Goal: Task Accomplishment & Management: Complete application form

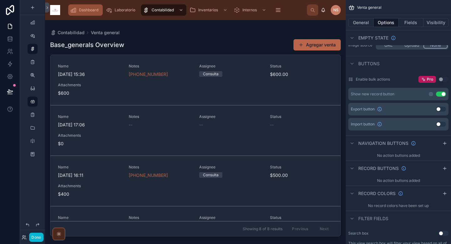
click at [88, 10] on span "Dashboard" at bounding box center [88, 10] width 19 height 5
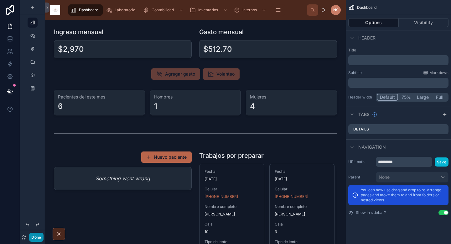
click at [40, 235] on button "Done" at bounding box center [36, 236] width 14 height 9
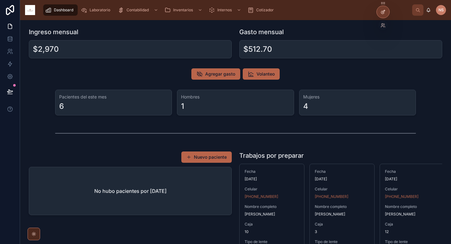
click at [379, 15] on div at bounding box center [383, 12] width 13 height 12
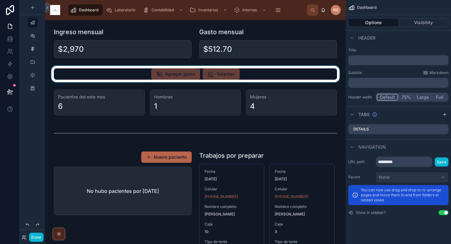
click at [241, 72] on div at bounding box center [195, 74] width 291 height 16
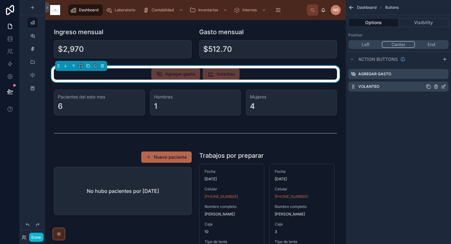
click at [443, 87] on icon "scrollable content" at bounding box center [443, 86] width 5 height 5
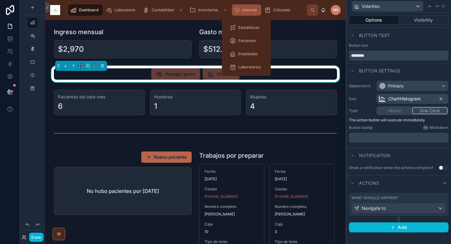
click at [259, 12] on link "Internos" at bounding box center [246, 9] width 29 height 11
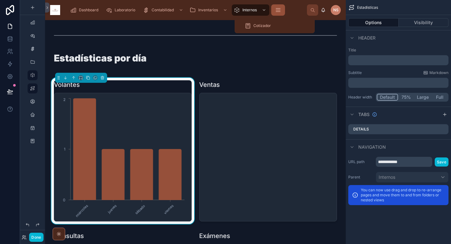
click at [283, 7] on button "scrollable content" at bounding box center [278, 9] width 14 height 11
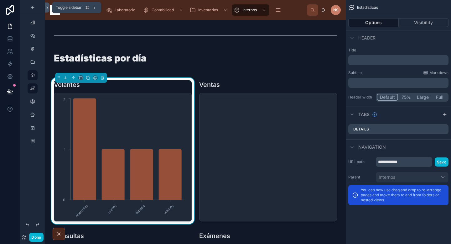
click at [47, 6] on icon at bounding box center [47, 7] width 4 height 5
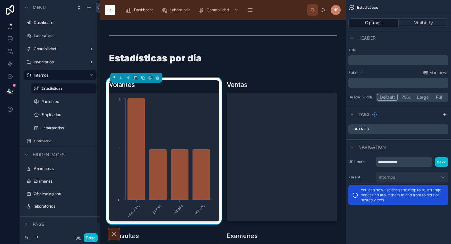
scroll to position [13, 0]
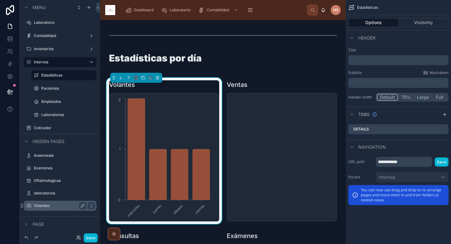
click at [54, 206] on label "Volanteo" at bounding box center [59, 205] width 50 height 5
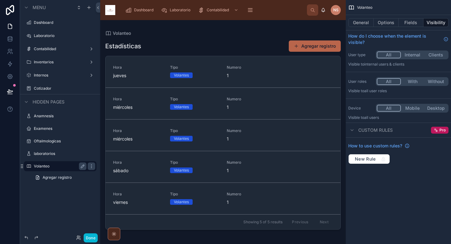
click at [306, 45] on div at bounding box center [223, 128] width 246 height 216
click at [298, 48] on span at bounding box center [296, 46] width 5 height 5
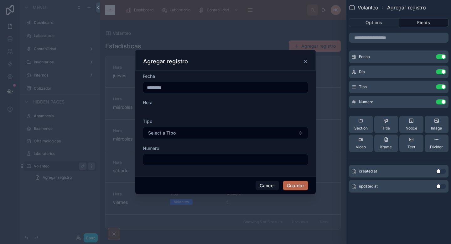
click at [215, 89] on input "*********" at bounding box center [225, 87] width 165 height 9
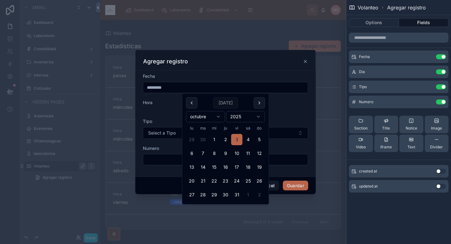
click at [297, 111] on div at bounding box center [225, 110] width 165 height 4
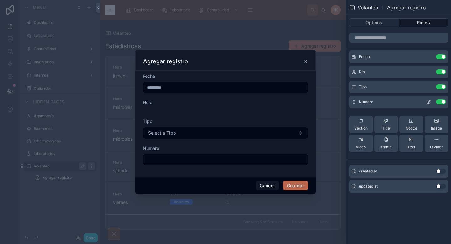
click at [444, 102] on button "Use setting" at bounding box center [441, 101] width 10 height 5
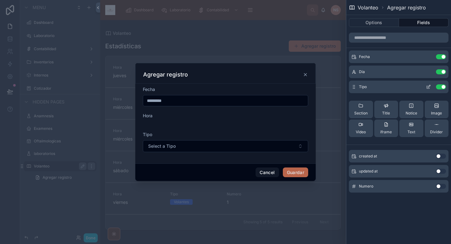
click at [443, 87] on button "Use setting" at bounding box center [441, 86] width 10 height 5
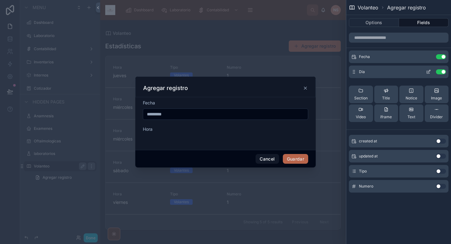
click at [438, 73] on button "Use setting" at bounding box center [441, 71] width 10 height 5
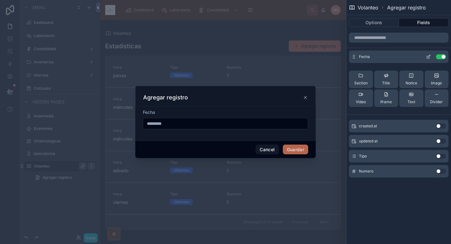
click at [440, 58] on button "Use setting" at bounding box center [441, 56] width 10 height 5
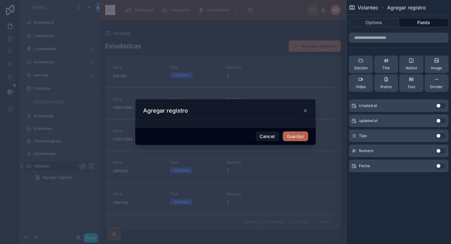
click at [442, 166] on button "Use setting" at bounding box center [441, 165] width 10 height 5
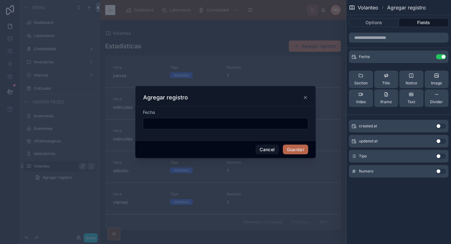
click at [441, 156] on button "Use setting" at bounding box center [441, 155] width 10 height 5
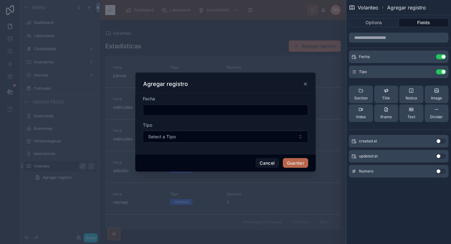
click at [441, 171] on button "Use setting" at bounding box center [441, 171] width 10 height 5
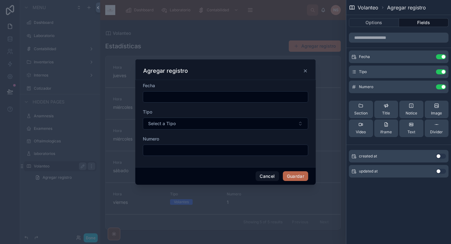
click at [205, 97] on input "text" at bounding box center [225, 96] width 165 height 9
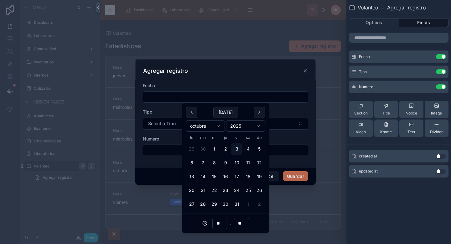
click at [233, 82] on div "Fecha Tipo Select a Tipo Numero" at bounding box center [225, 123] width 180 height 87
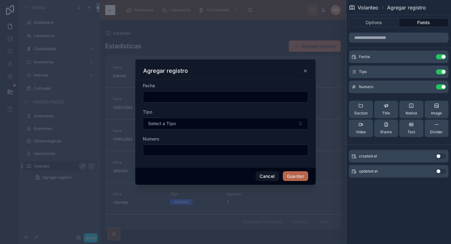
click at [210, 98] on input "text" at bounding box center [225, 96] width 165 height 9
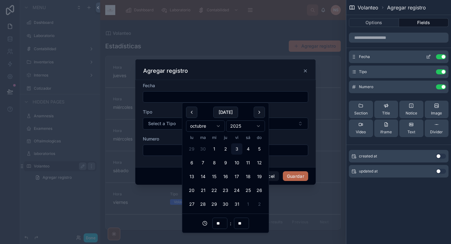
click at [428, 56] on icon at bounding box center [429, 56] width 3 height 3
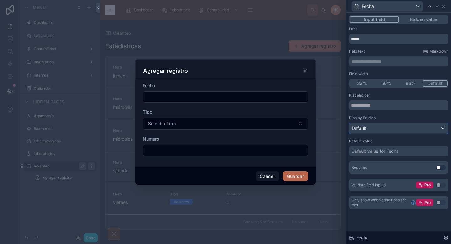
click at [391, 128] on div "Default" at bounding box center [398, 128] width 99 height 10
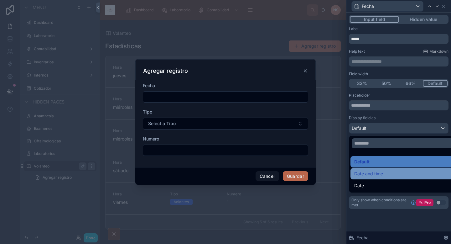
click at [383, 174] on div "Date and time" at bounding box center [405, 174] width 103 height 8
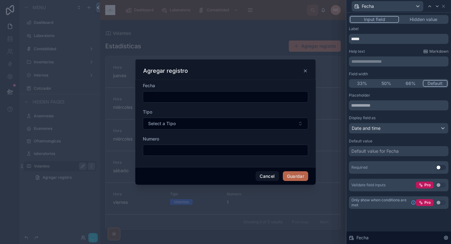
click at [390, 153] on div "Default value for Fecha" at bounding box center [374, 151] width 47 height 6
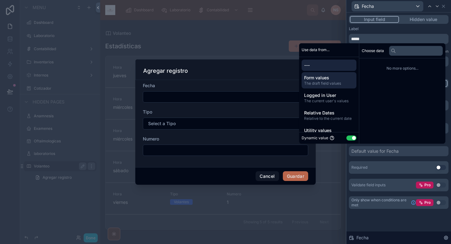
click at [321, 85] on span "The draft field values" at bounding box center [329, 83] width 50 height 5
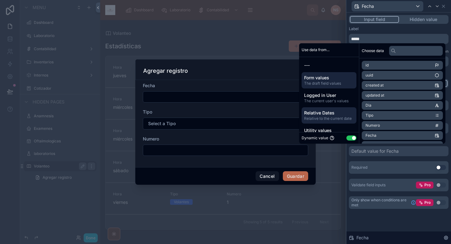
click at [327, 114] on span "Relative Dates" at bounding box center [329, 113] width 50 height 6
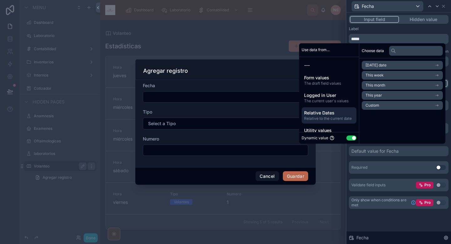
click at [386, 64] on li "[DATE] date" at bounding box center [402, 65] width 81 height 9
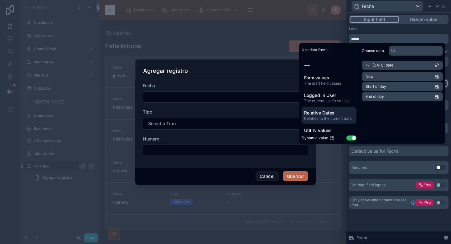
click at [386, 76] on li "Now" at bounding box center [402, 76] width 81 height 9
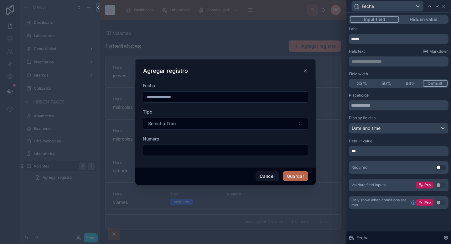
click at [388, 156] on div "Placeholder Display field as Date and time Default value *** Required Use setti…" at bounding box center [399, 142] width 100 height 98
click at [428, 19] on button "Hidden value" at bounding box center [423, 19] width 49 height 7
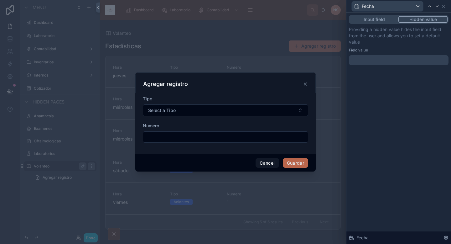
click at [396, 60] on div at bounding box center [399, 60] width 100 height 10
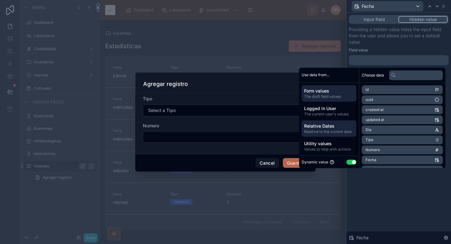
click at [331, 125] on span "Relative Dates" at bounding box center [329, 126] width 50 height 6
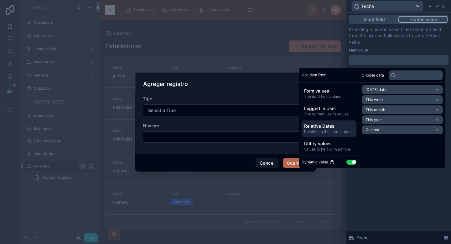
click at [395, 89] on li "[DATE] date" at bounding box center [402, 89] width 81 height 9
click at [382, 100] on li "Now" at bounding box center [402, 100] width 81 height 9
click at [397, 45] on div "Providing a hidden value hides the input field from the user and allows you to …" at bounding box center [399, 45] width 100 height 39
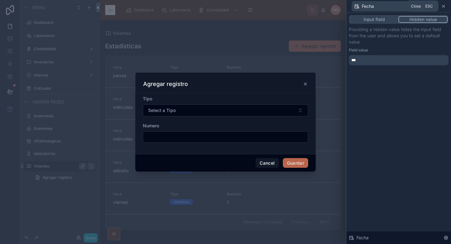
click at [444, 8] on icon at bounding box center [443, 6] width 5 height 5
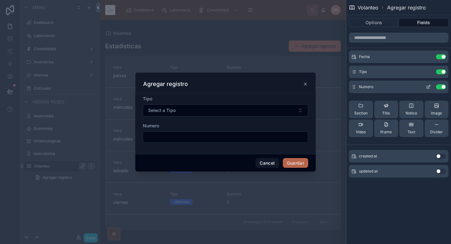
click at [426, 87] on icon at bounding box center [428, 86] width 5 height 5
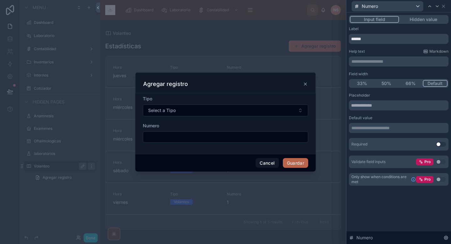
click at [433, 19] on button "Hidden value" at bounding box center [423, 19] width 49 height 7
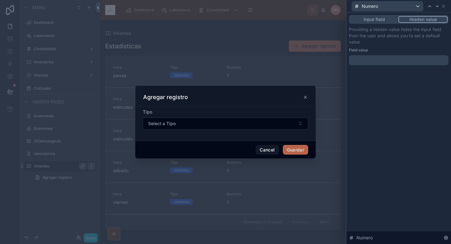
click at [382, 60] on p "﻿" at bounding box center [399, 60] width 96 height 6
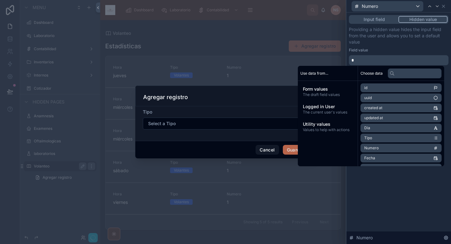
click at [394, 46] on div "Providing a hidden value hides the input field from the user and allows you to …" at bounding box center [399, 45] width 100 height 39
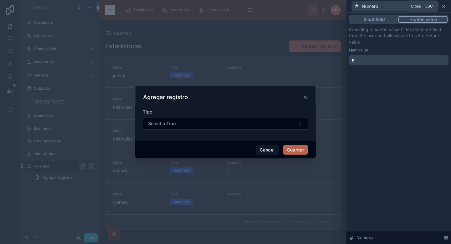
click at [444, 5] on icon at bounding box center [443, 6] width 3 height 3
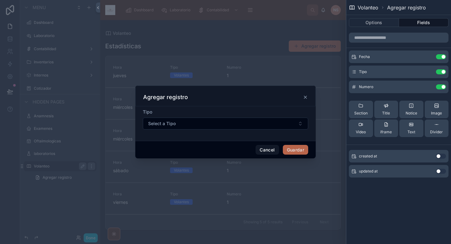
click at [397, 207] on div "Volanteo Agregar registro Options Fields Fecha Use setting Tipo Use setting Num…" at bounding box center [398, 122] width 105 height 244
click at [307, 97] on icon at bounding box center [305, 97] width 5 height 5
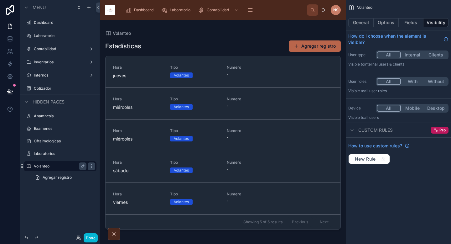
click at [255, 29] on div "Volanteo Estadísticas Agregar registro Hora [DATE] Tipo Volantes Numero 1 Elimi…" at bounding box center [223, 128] width 246 height 216
click at [93, 238] on button "Done" at bounding box center [91, 237] width 14 height 9
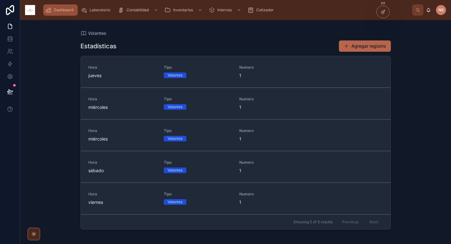
click at [65, 11] on span "Dashboard" at bounding box center [63, 10] width 19 height 5
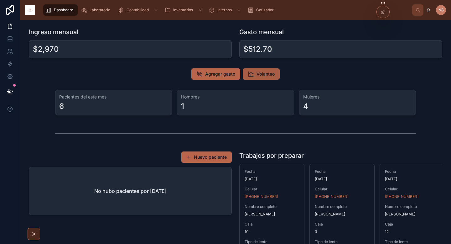
click at [268, 75] on span "Volanteo" at bounding box center [266, 74] width 18 height 6
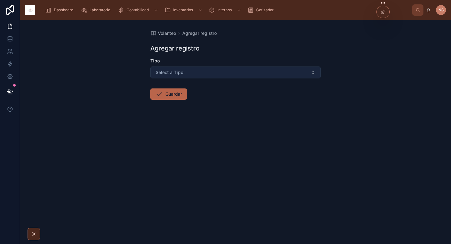
click at [263, 74] on button "Select a Tipo" at bounding box center [235, 72] width 170 height 12
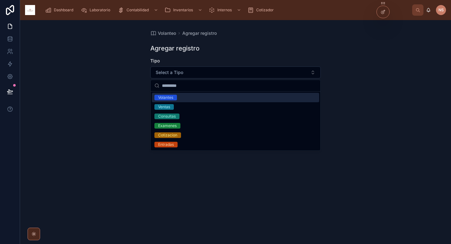
click at [114, 90] on div "Volanteo Agregar registro Agregar registro Tipo Select a Tipo Guardar" at bounding box center [235, 132] width 431 height 224
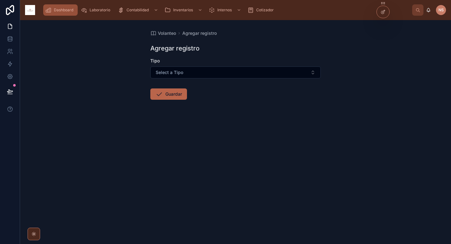
click at [72, 13] on div "Dashboard" at bounding box center [60, 10] width 31 height 10
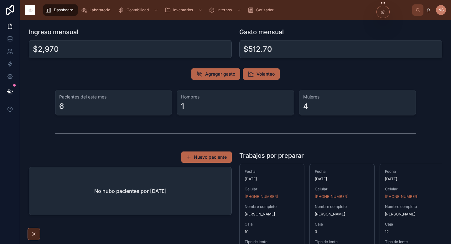
click at [71, 11] on span "Dashboard" at bounding box center [63, 10] width 19 height 5
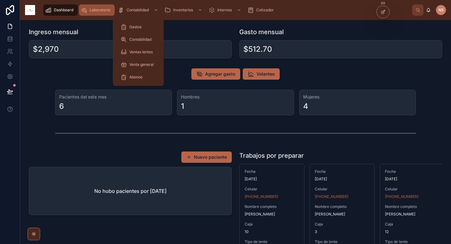
click at [95, 11] on span "Laboratorio" at bounding box center [100, 10] width 21 height 5
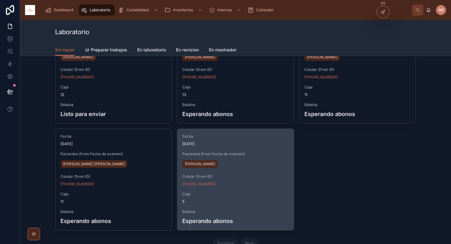
scroll to position [187, 0]
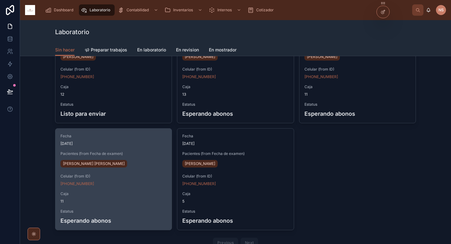
click at [142, 187] on div "Fecha [DATE] Pacientes (from Fecha de examen) [PERSON_NAME] [PERSON_NAME] Celul…" at bounding box center [113, 178] width 116 height 101
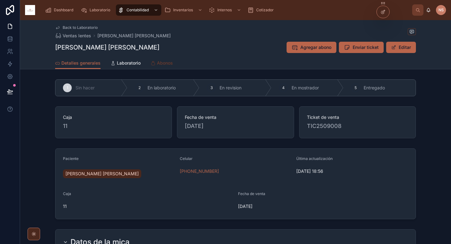
click at [166, 66] on link "Abonos" at bounding box center [162, 63] width 22 height 13
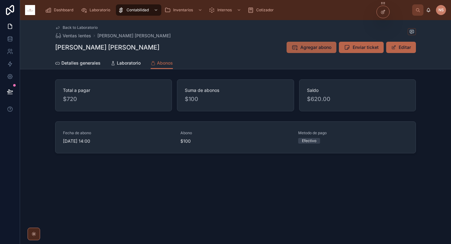
click at [315, 50] on span "Agregar abono" at bounding box center [315, 47] width 31 height 6
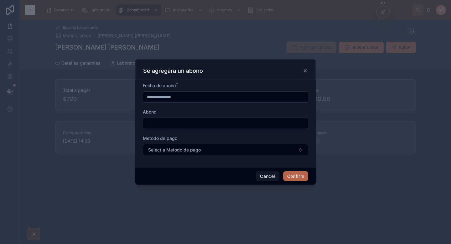
click at [228, 130] on form "**********" at bounding box center [225, 122] width 165 height 80
click at [230, 125] on input "text" at bounding box center [225, 123] width 165 height 9
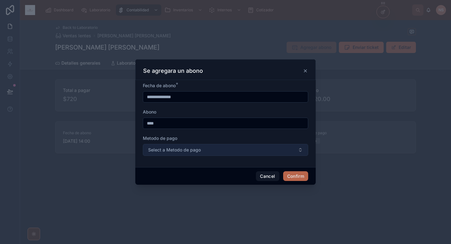
type input "****"
click at [196, 152] on span "Select a Metodo de pago" at bounding box center [174, 150] width 53 height 6
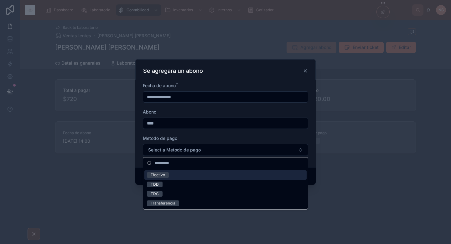
click at [174, 175] on div "Efectivo" at bounding box center [225, 174] width 162 height 9
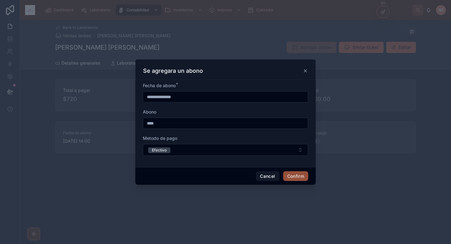
click at [298, 177] on button "Confirm" at bounding box center [295, 176] width 25 height 10
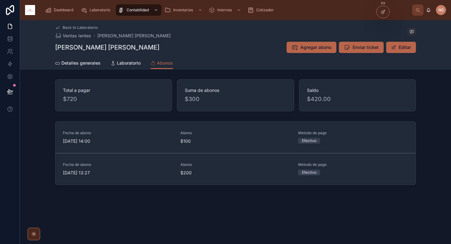
click at [424, 183] on div "Fecha de abono [DATE] 14:00 Abono $100 Metodo de pago Efectivo Enviar abono Eli…" at bounding box center [235, 154] width 431 height 71
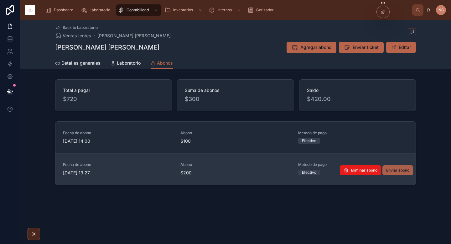
click at [395, 172] on span "Enviar abono" at bounding box center [397, 170] width 23 height 5
click at [55, 12] on span "Dashboard" at bounding box center [63, 10] width 19 height 5
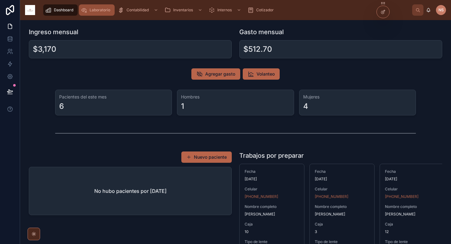
click at [99, 13] on div "Laboratorio" at bounding box center [97, 10] width 32 height 10
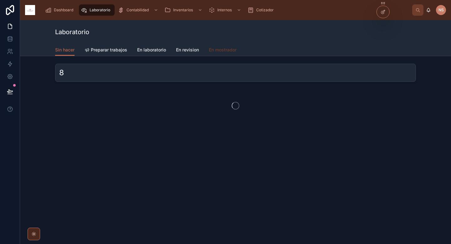
click at [225, 52] on span "En mostrador" at bounding box center [223, 50] width 28 height 6
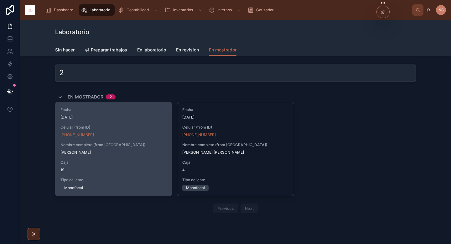
click at [139, 163] on span "Caja" at bounding box center [113, 162] width 106 height 5
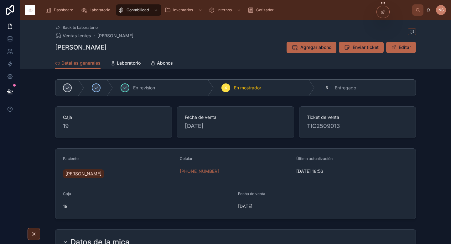
click at [93, 173] on span "[PERSON_NAME]" at bounding box center [83, 173] width 36 height 6
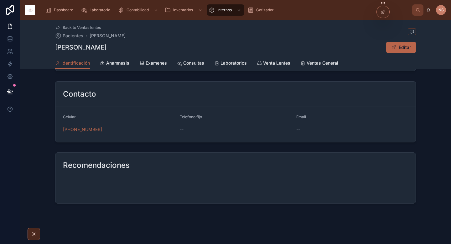
scroll to position [174, 0]
click at [278, 64] on span "Venta Lentes" at bounding box center [276, 63] width 27 height 6
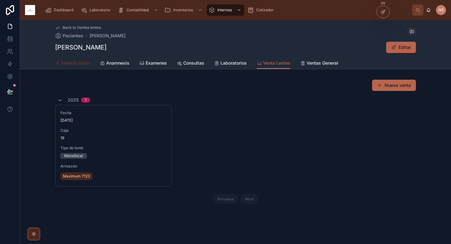
click at [79, 61] on span "Identificación" at bounding box center [75, 63] width 29 height 6
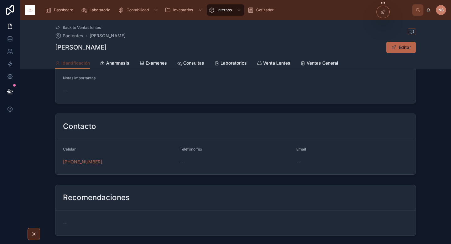
scroll to position [143, 0]
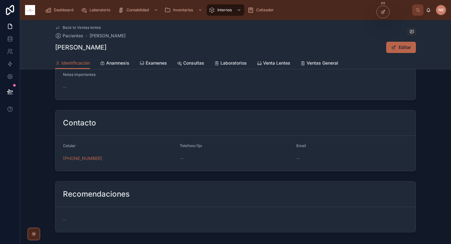
drag, startPoint x: 188, startPoint y: 157, endPoint x: 213, endPoint y: 157, distance: 25.4
click at [213, 157] on div "--" at bounding box center [236, 158] width 112 height 6
click at [65, 13] on div "Dashboard" at bounding box center [60, 10] width 31 height 10
